Goal: Find specific page/section: Find specific page/section

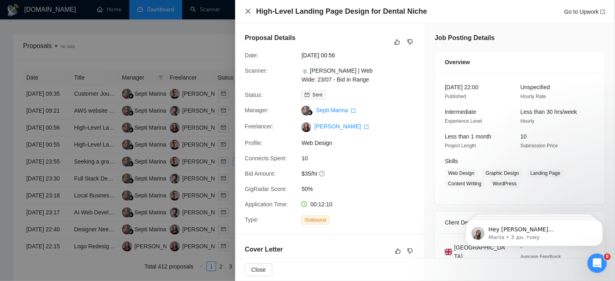
click at [249, 13] on icon "close" at bounding box center [248, 11] width 6 height 6
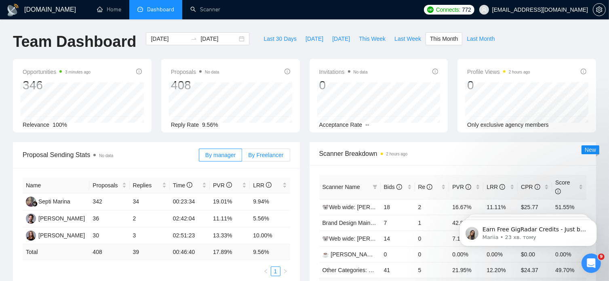
click at [274, 154] on span "By Freelancer" at bounding box center [265, 155] width 35 height 6
click at [242, 157] on input "By Freelancer" at bounding box center [242, 157] width 0 height 0
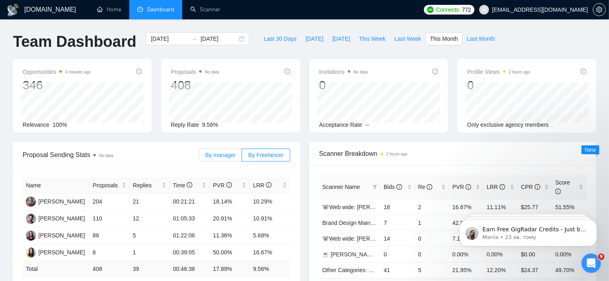
click at [225, 156] on span "By manager" at bounding box center [220, 155] width 30 height 6
click at [199, 157] on input "By manager" at bounding box center [199, 157] width 0 height 0
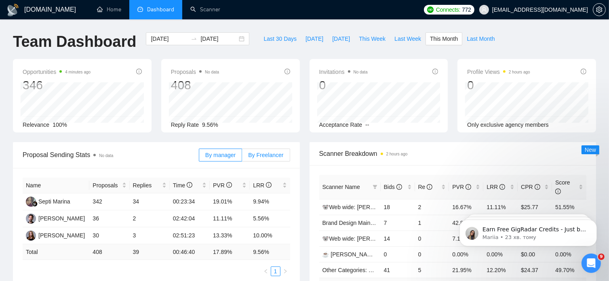
click at [279, 154] on span "By Freelancer" at bounding box center [265, 155] width 35 height 6
click at [242, 157] on input "By Freelancer" at bounding box center [242, 157] width 0 height 0
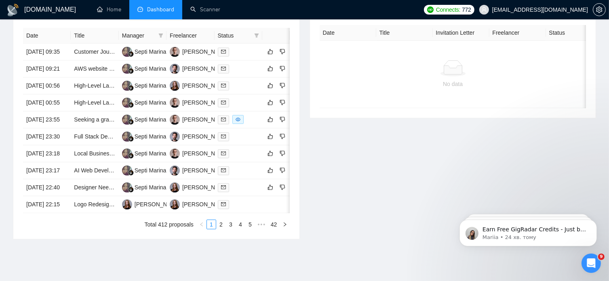
scroll to position [338, 0]
